Goal: Information Seeking & Learning: Learn about a topic

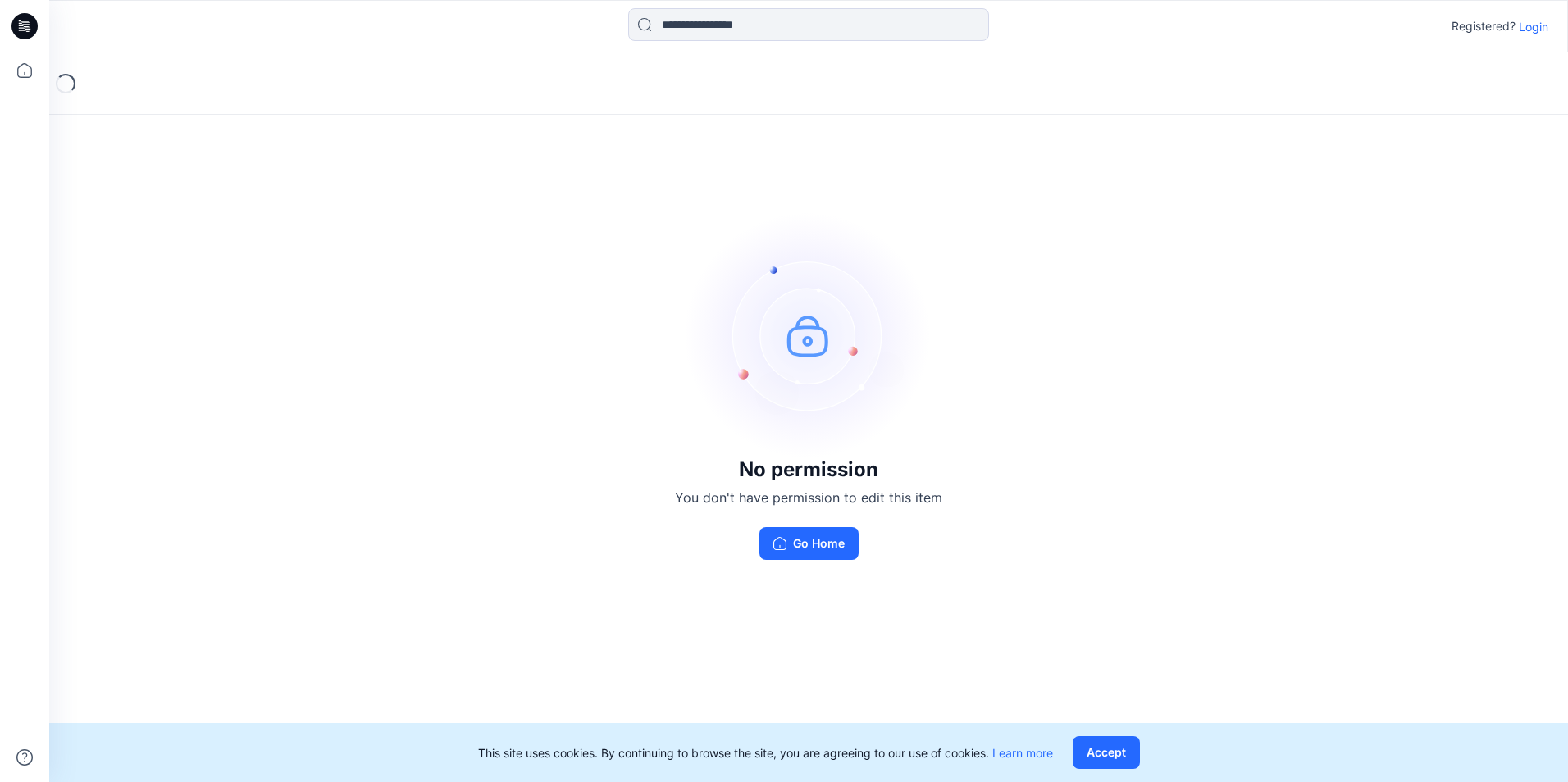
click at [1540, 22] on p "Login" at bounding box center [1533, 26] width 30 height 17
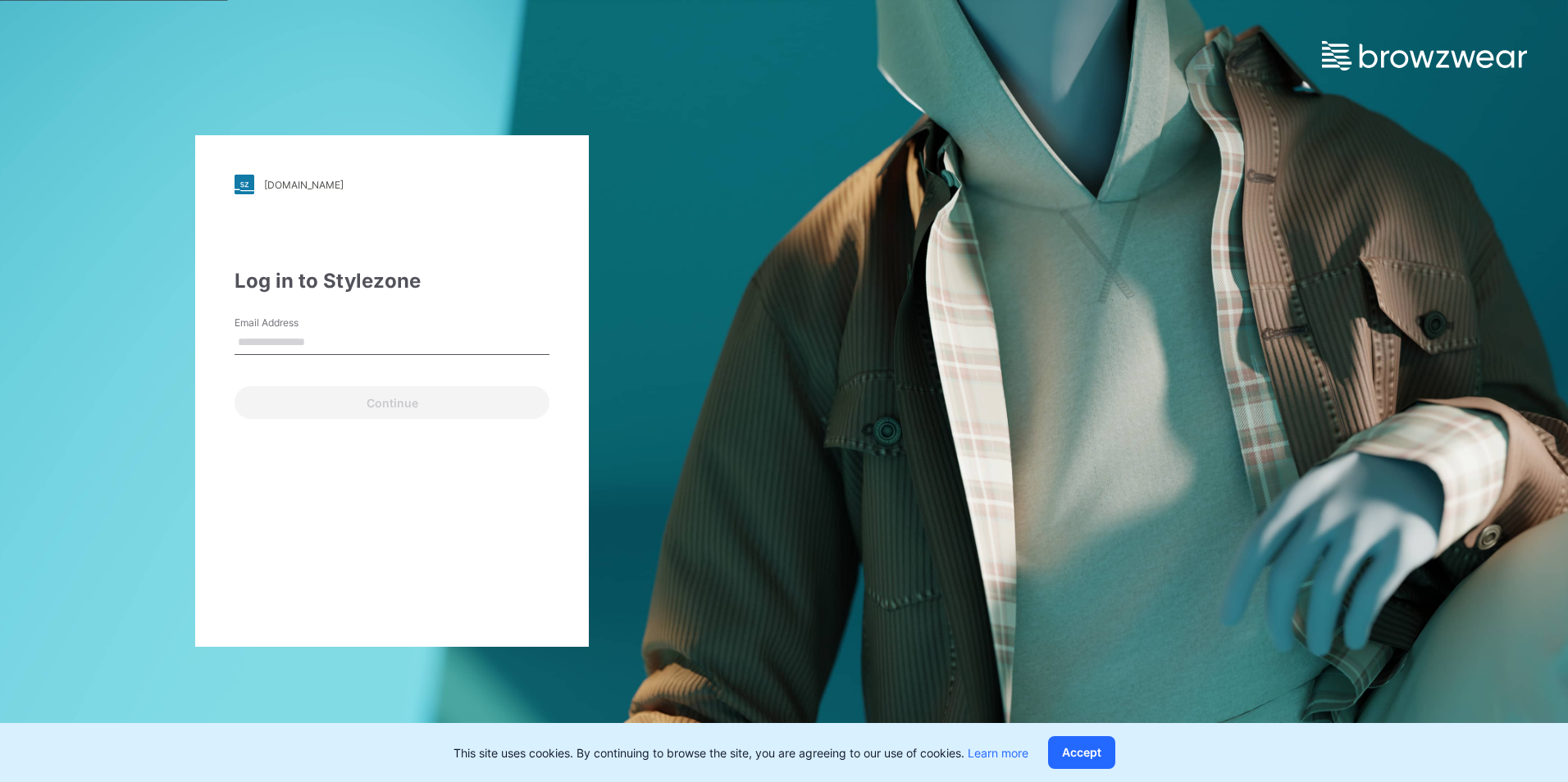
click at [402, 345] on input "Email Address" at bounding box center [392, 343] width 315 height 24
type input "**********"
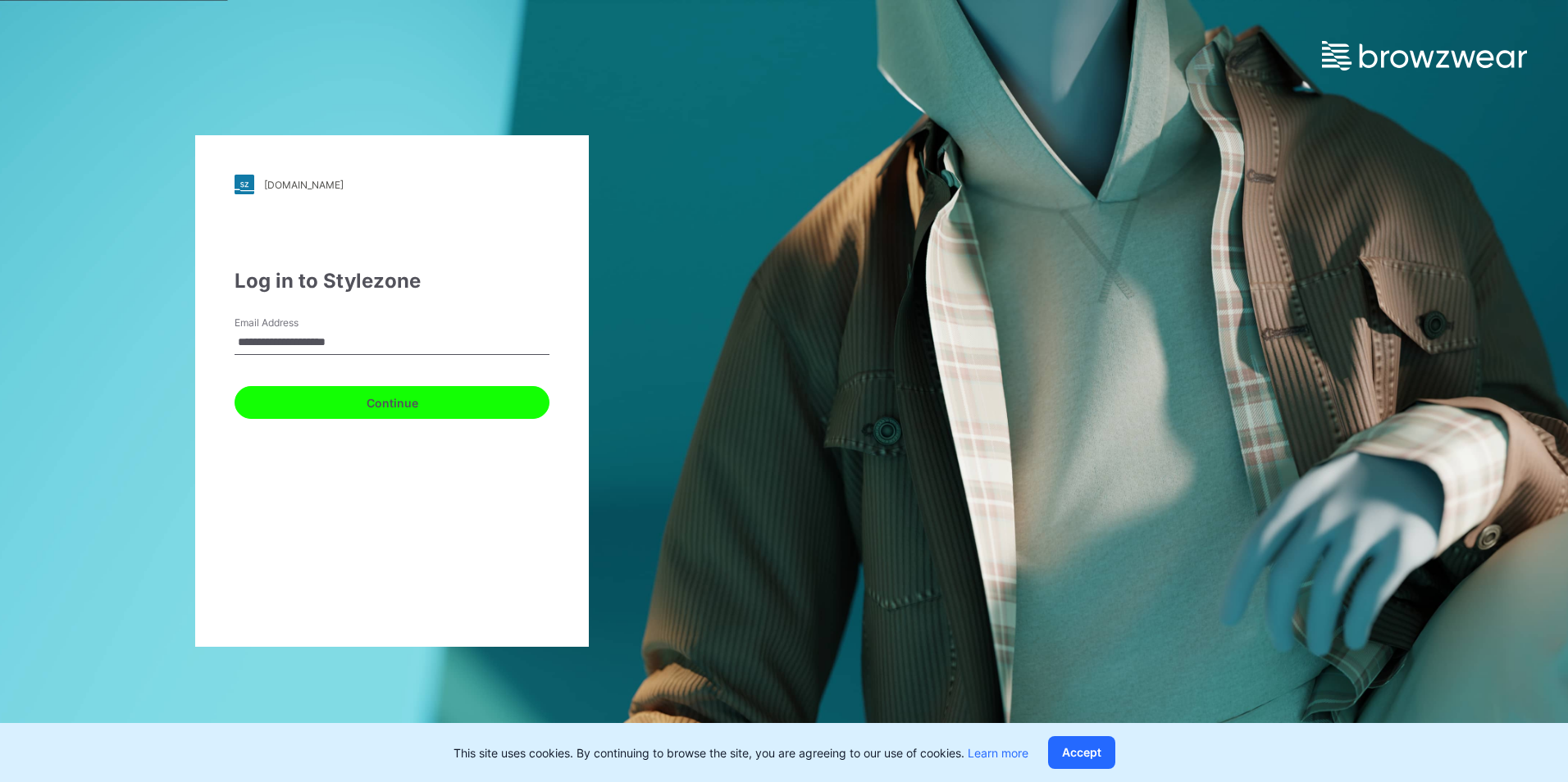
click at [380, 411] on button "Continue" at bounding box center [392, 402] width 315 height 33
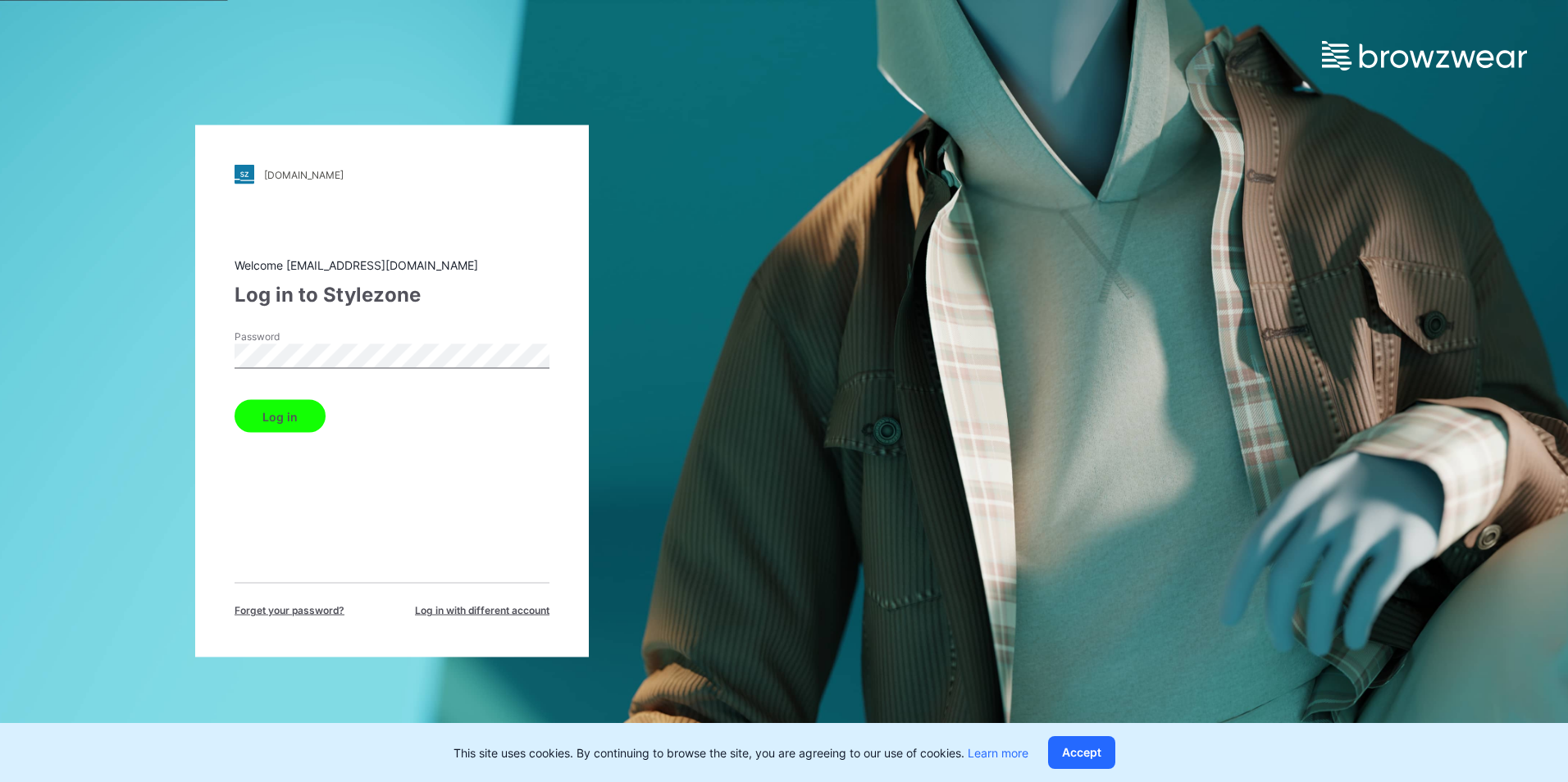
click at [276, 426] on button "Log in" at bounding box center [279, 416] width 91 height 33
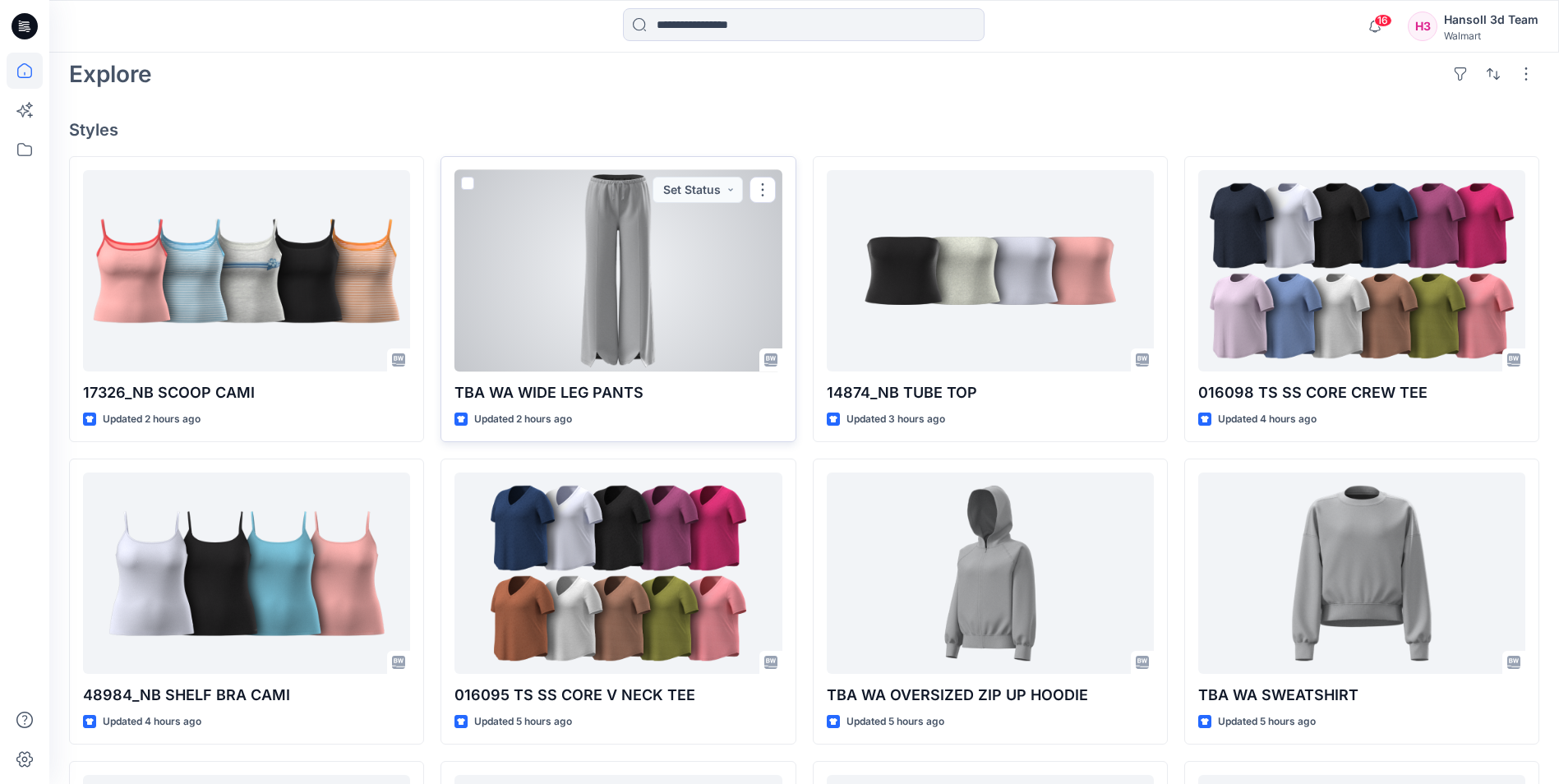
scroll to position [575, 0]
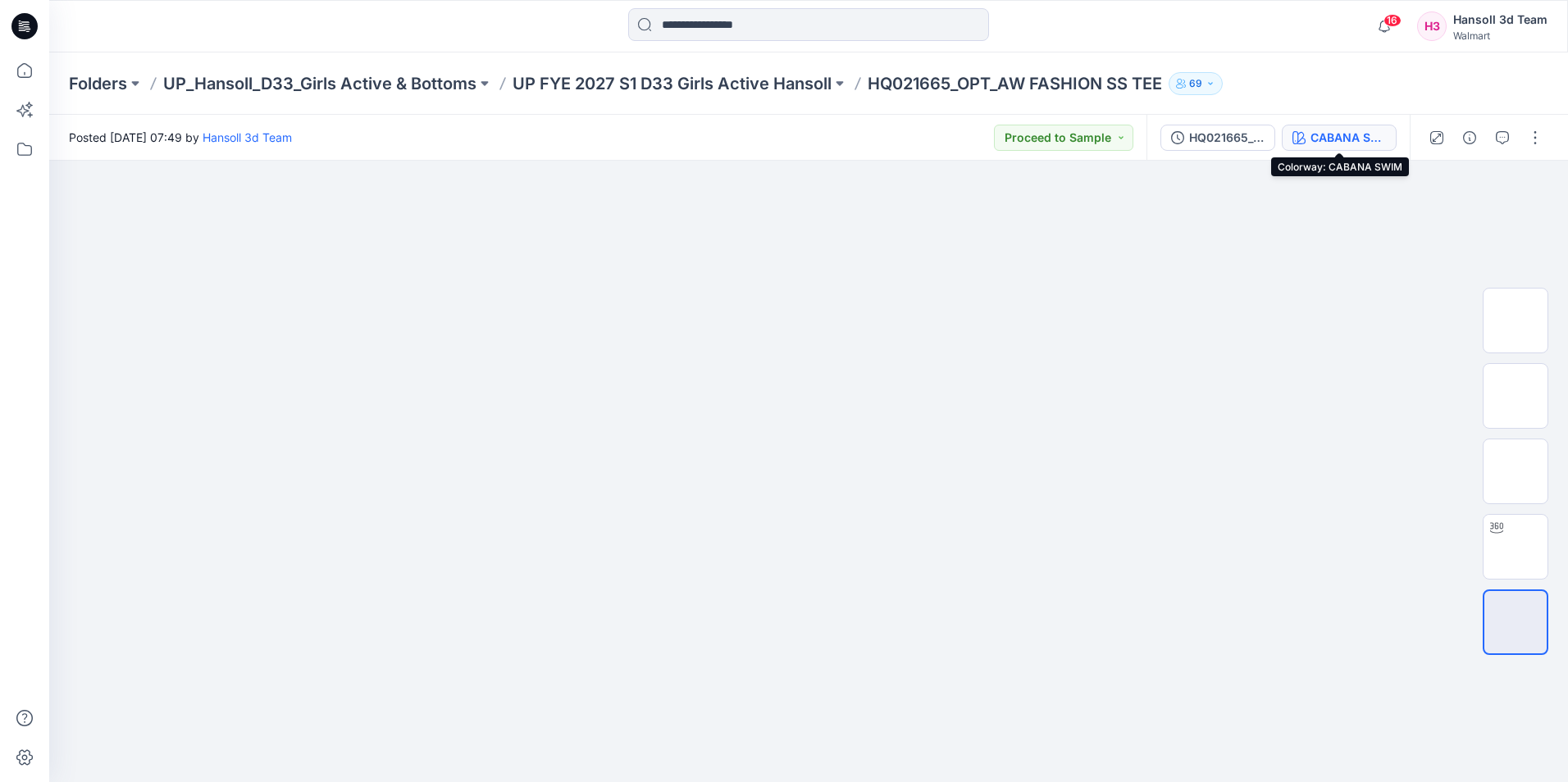
click at [1376, 127] on button "CABANA SWIM" at bounding box center [1338, 137] width 115 height 26
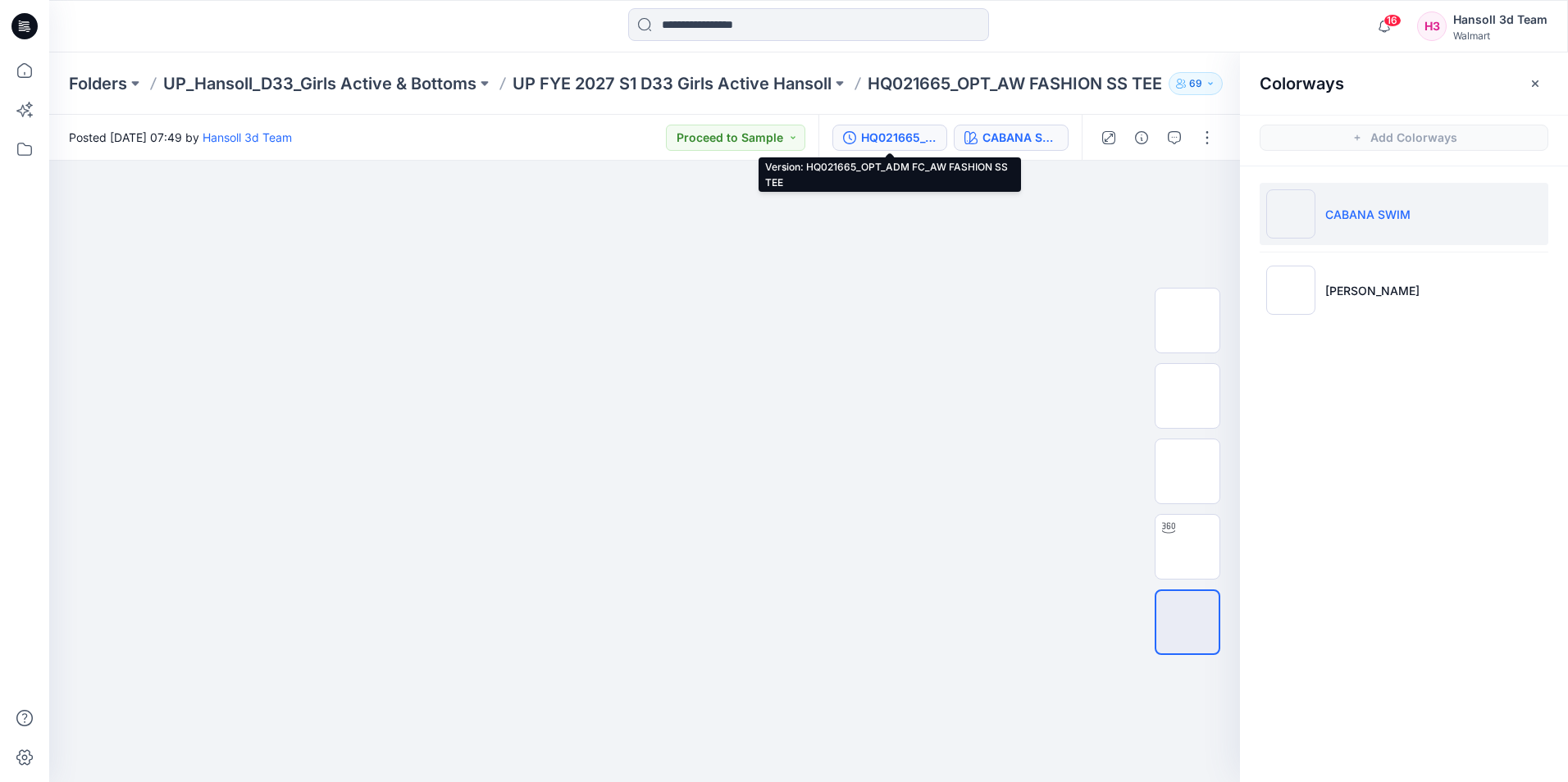
click at [887, 145] on div "HQ021665_OPT_ADM FC_AW FASHION SS TEE" at bounding box center [898, 137] width 76 height 18
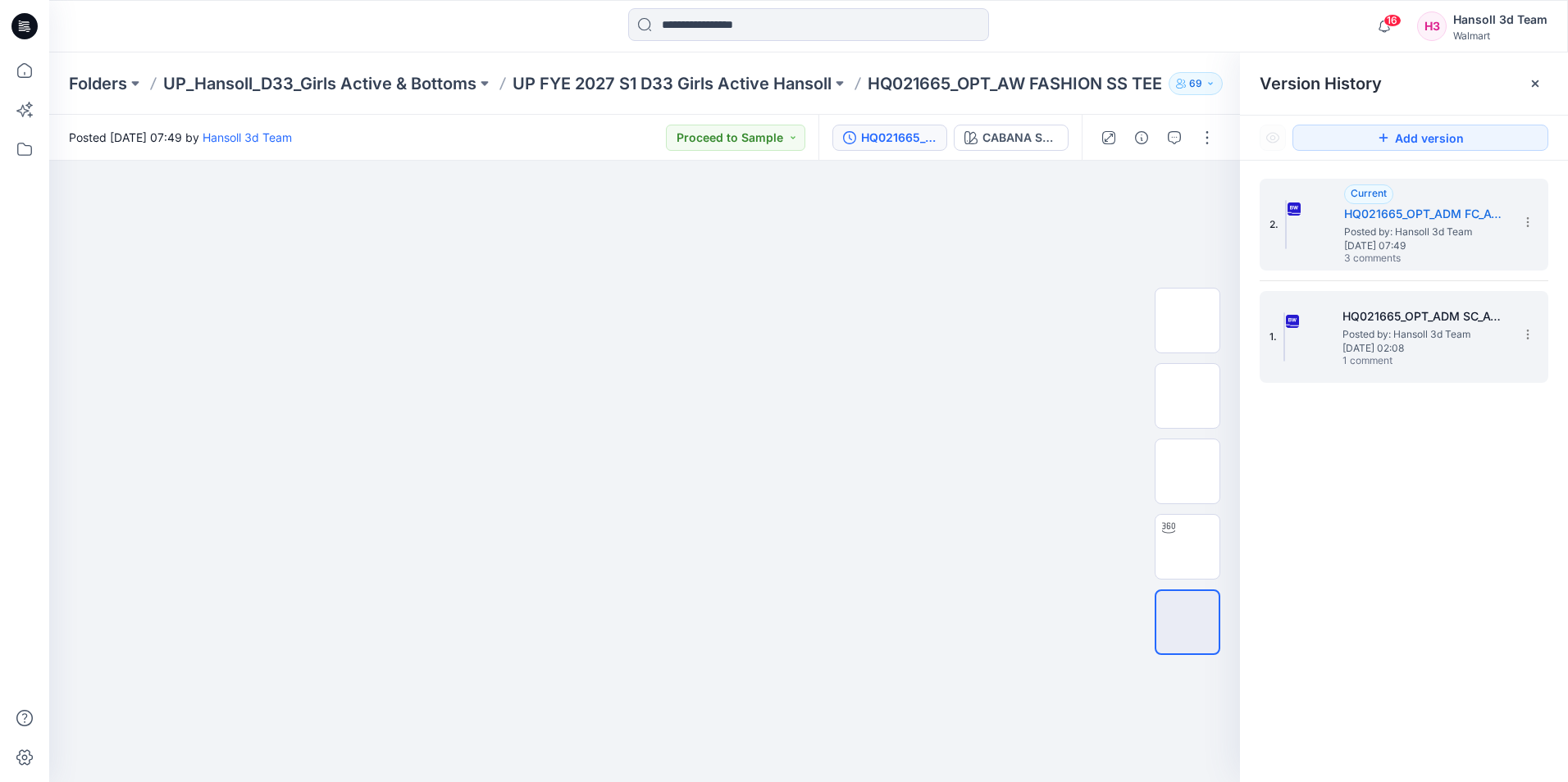
click at [1434, 334] on span "Posted by: Hansoll 3d Team" at bounding box center [1423, 334] width 164 height 17
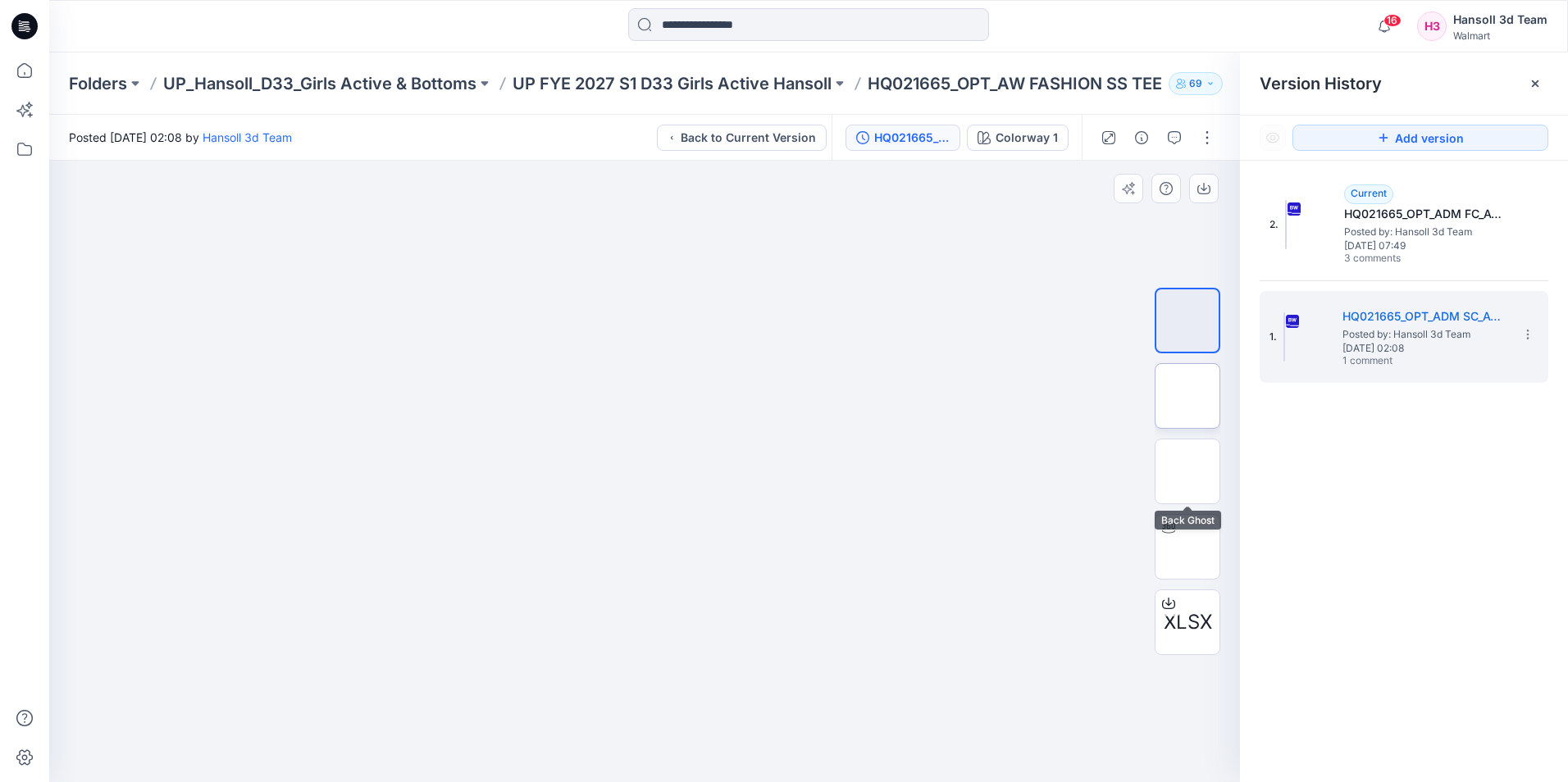
click at [1188, 396] on img at bounding box center [1188, 396] width 0 height 0
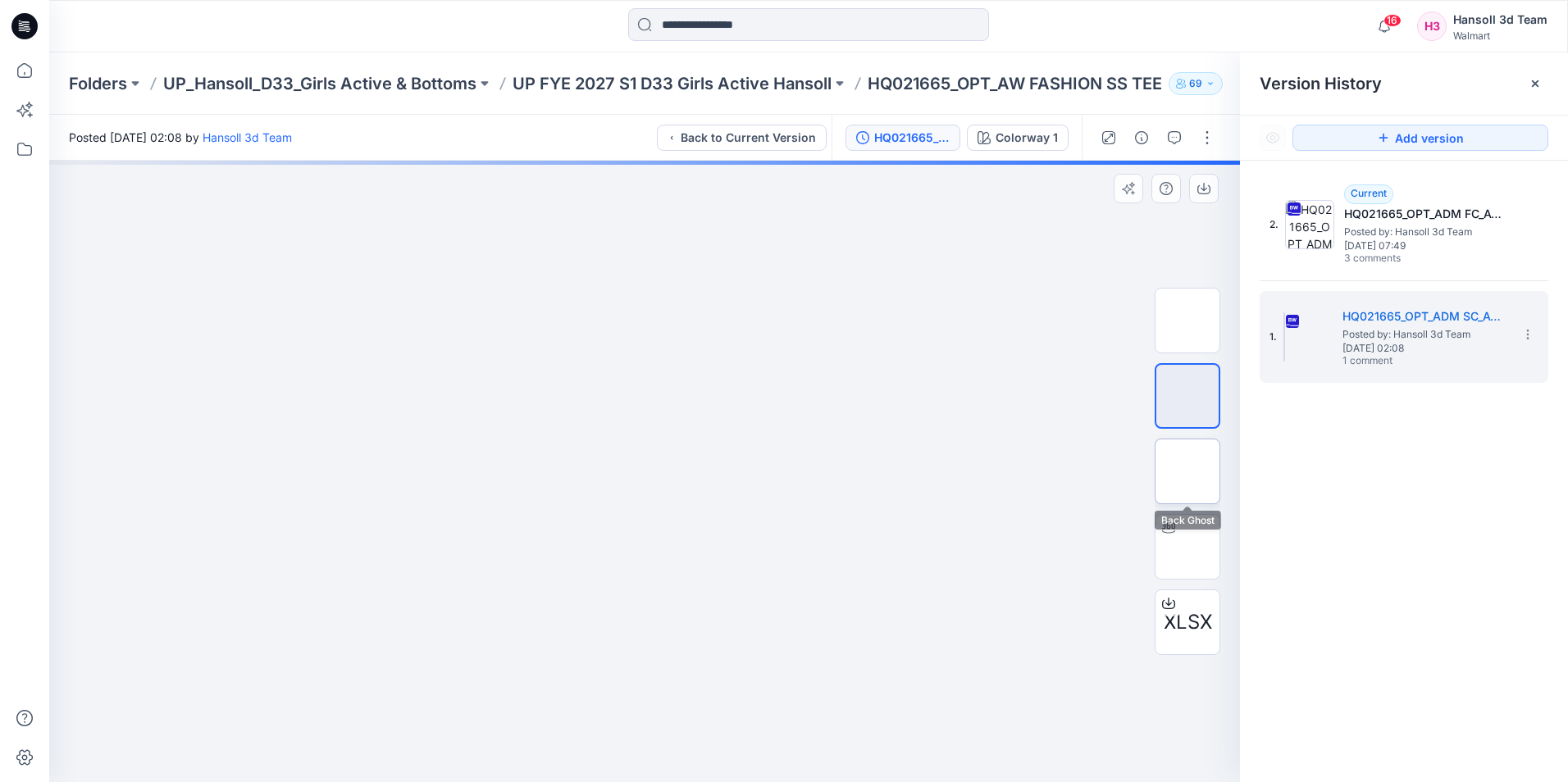
click at [1188, 472] on img at bounding box center [1188, 472] width 0 height 0
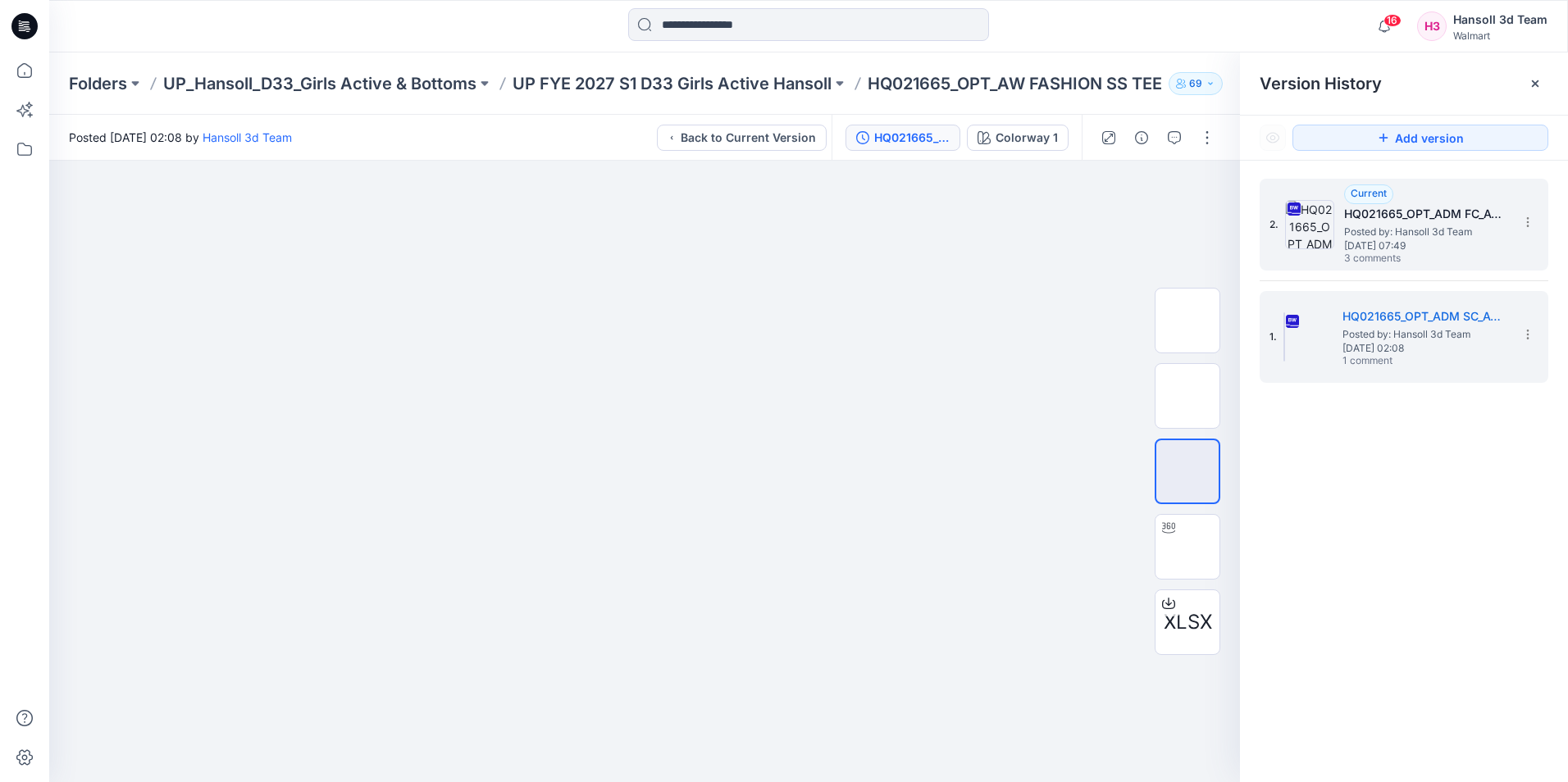
click at [1421, 213] on h5 "HQ021665_OPT_ADM FC_AW FASHION SS TEE" at bounding box center [1425, 213] width 164 height 20
